Goal: Information Seeking & Learning: Learn about a topic

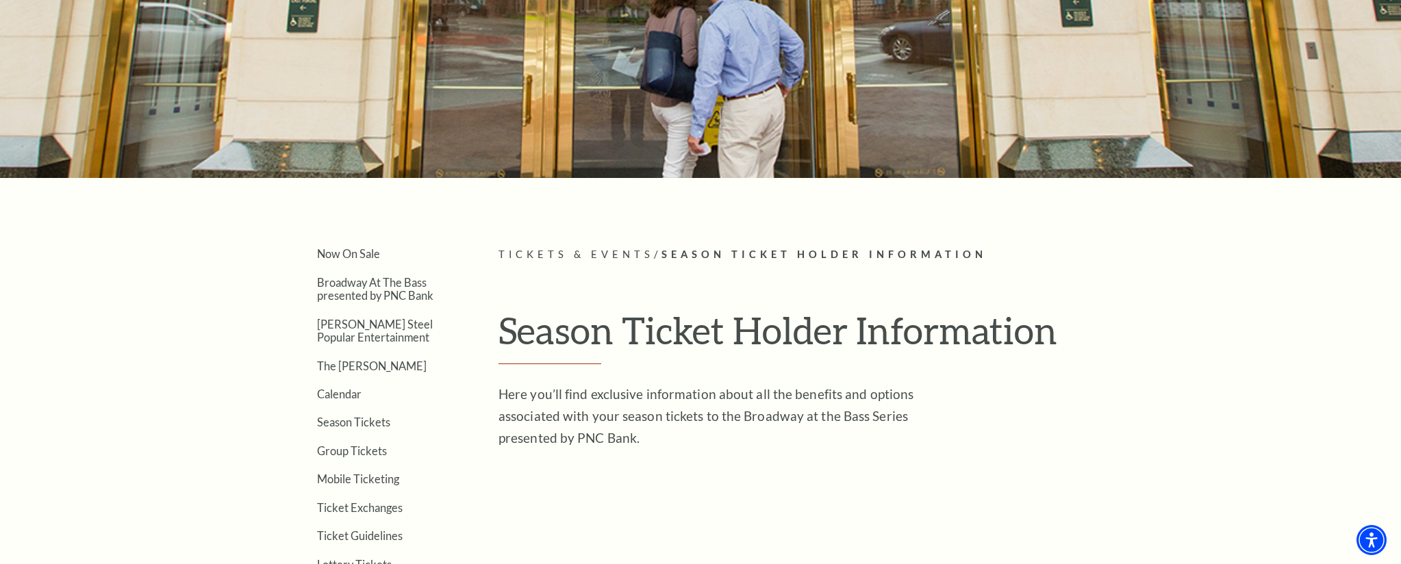
scroll to position [353, 0]
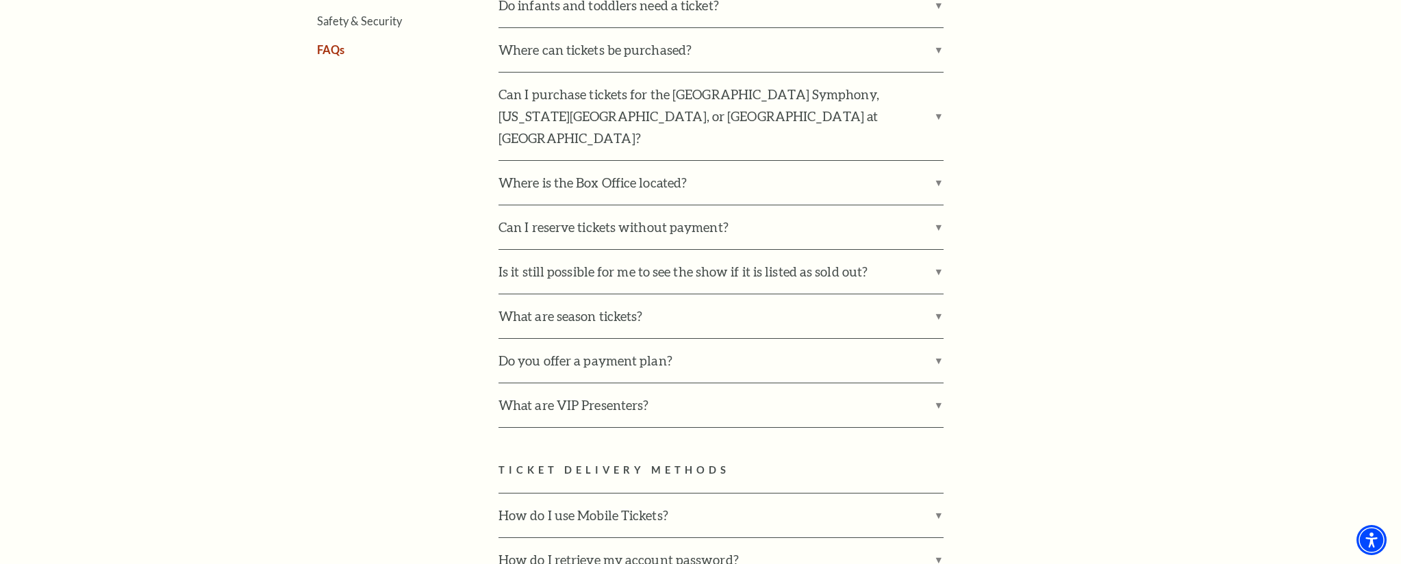
scroll to position [646, 0]
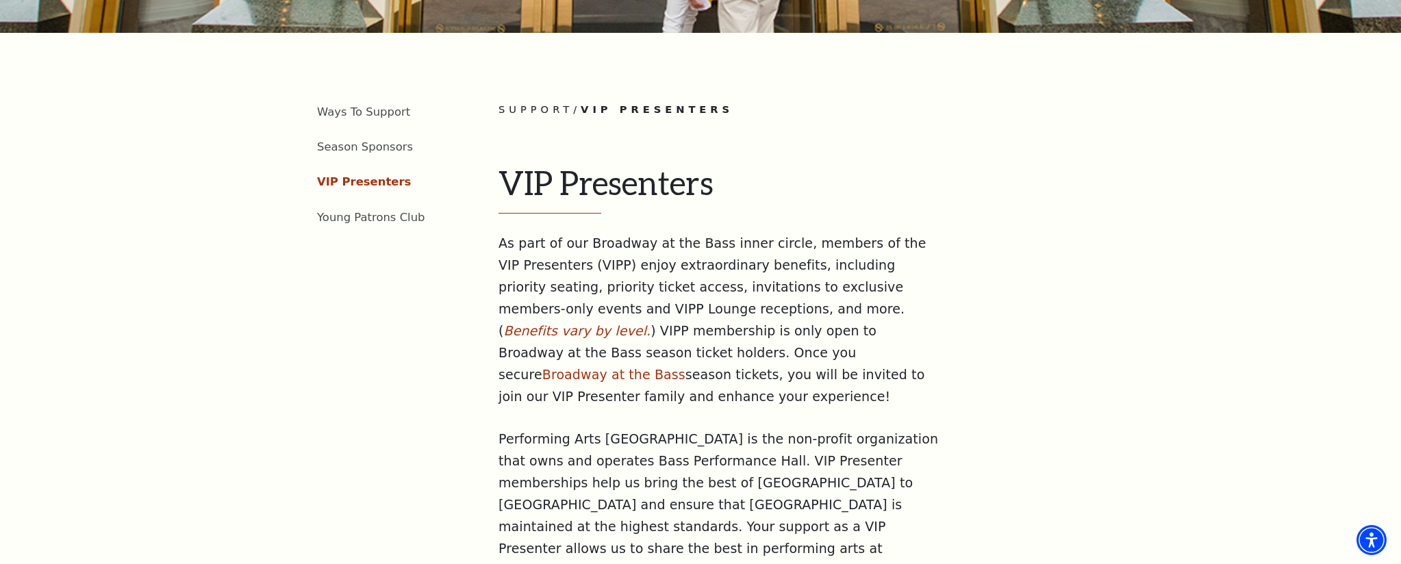
scroll to position [391, 0]
